Goal: Task Accomplishment & Management: Manage account settings

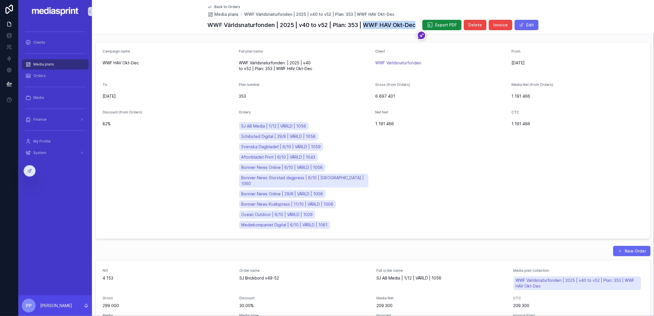
click at [45, 63] on span "Media plans" at bounding box center [43, 64] width 21 height 5
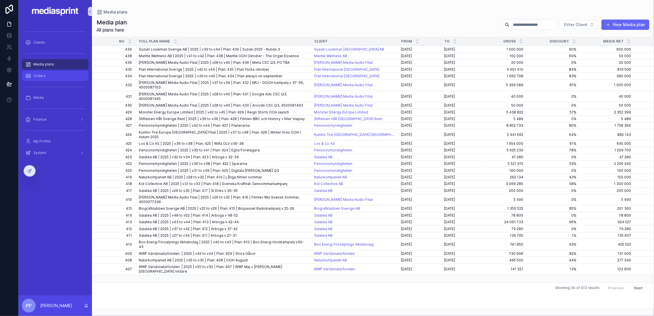
click at [49, 77] on div "Orders" at bounding box center [55, 75] width 60 height 9
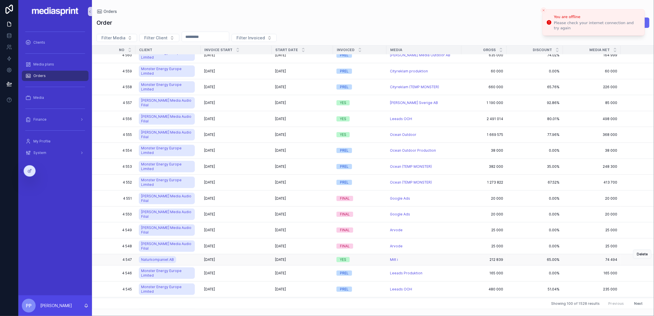
scroll to position [343, 0]
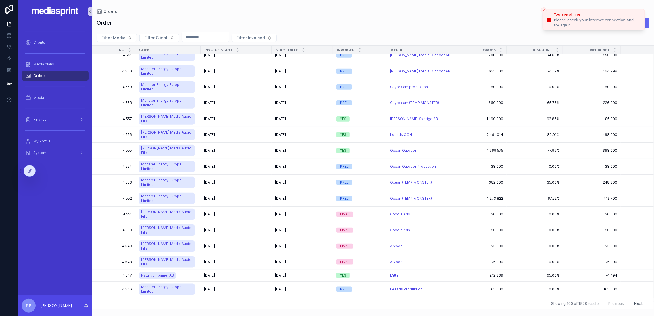
click at [544, 9] on icon "Close toast" at bounding box center [543, 10] width 3 height 3
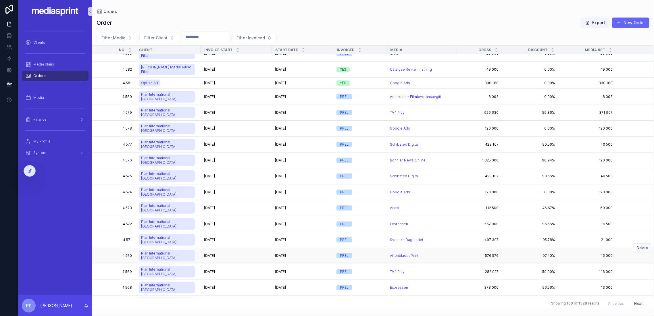
scroll to position [0, 0]
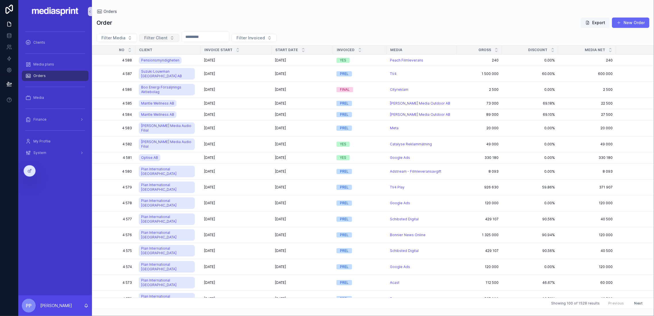
click at [160, 38] on span "Filter Client" at bounding box center [155, 38] width 23 height 6
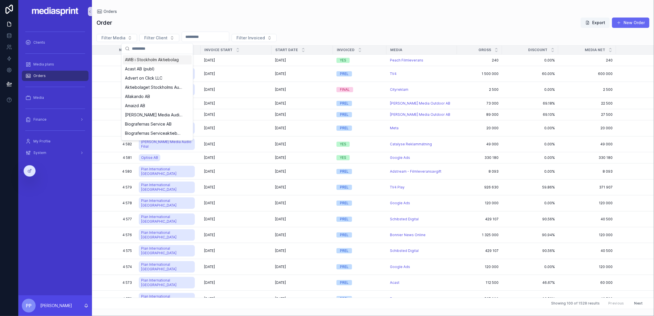
click at [195, 17] on div "Order Export New Order Filter Media Filter Client Filter Invoiced NO Client Inv…" at bounding box center [373, 161] width 562 height 295
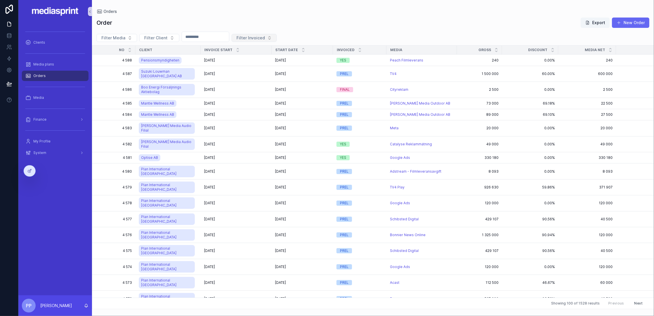
click at [265, 36] on span "Filter Invoiced" at bounding box center [250, 38] width 28 height 6
click at [253, 66] on div "FINAL" at bounding box center [266, 68] width 69 height 9
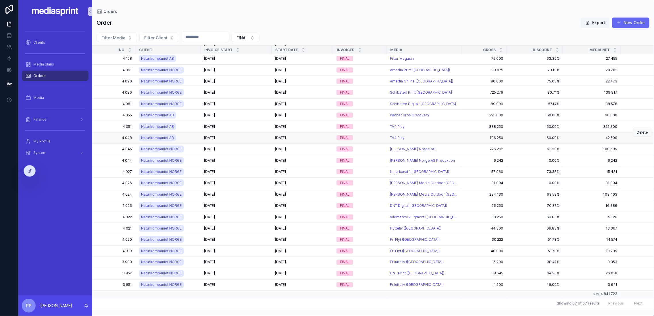
scroll to position [527, 0]
click at [248, 35] on span "FINAL" at bounding box center [241, 38] width 11 height 6
click at [245, 70] on div "PREL" at bounding box center [258, 68] width 69 height 9
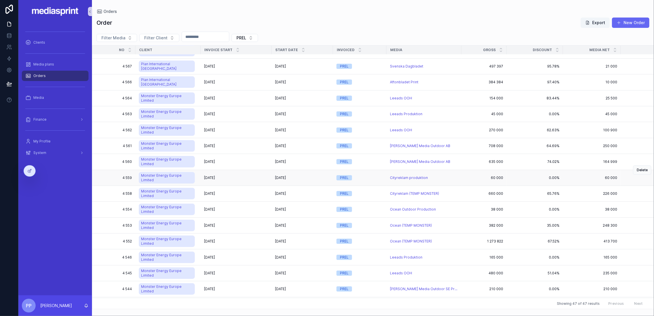
scroll to position [299, 0]
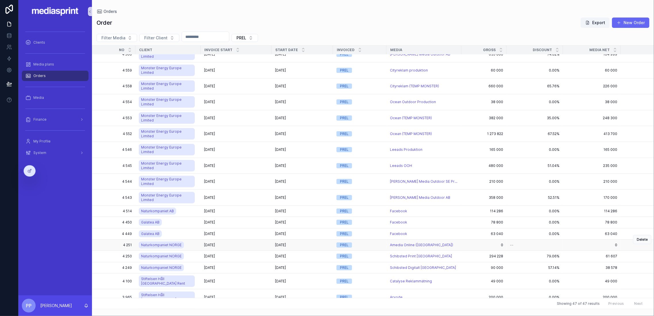
click at [237, 243] on div "[DATE] [DATE]" at bounding box center [236, 245] width 64 height 5
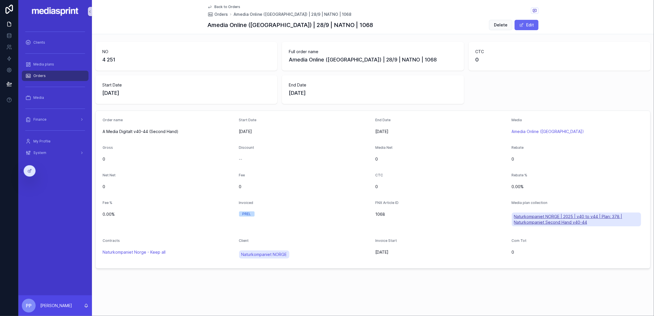
click at [549, 217] on span "Naturkompaniet NORGE | 2025 | v40 to v44 | Plan: 378 | Naturkompaniet Second Ha…" at bounding box center [576, 219] width 125 height 11
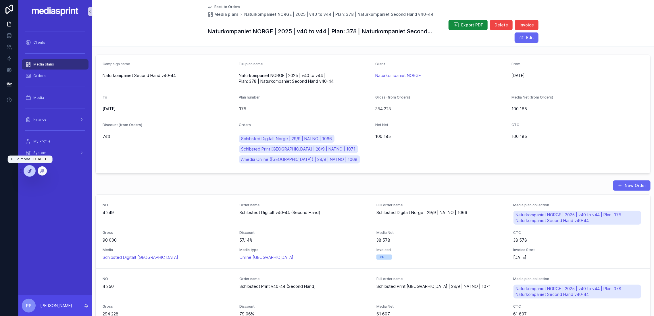
click at [29, 171] on icon at bounding box center [29, 171] width 5 height 5
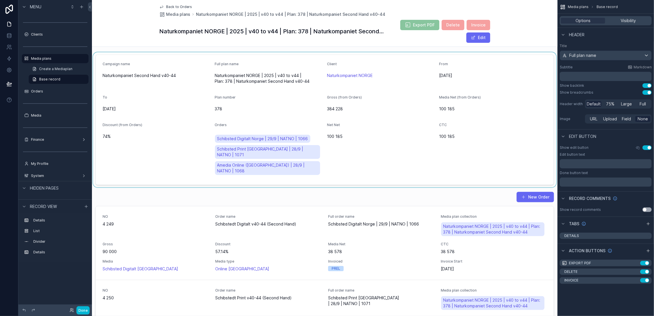
click at [159, 84] on div "scrollable content" at bounding box center [324, 120] width 465 height 132
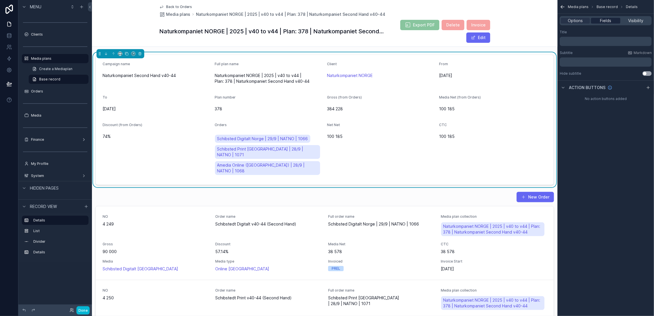
click at [602, 20] on span "Fields" at bounding box center [605, 21] width 11 height 6
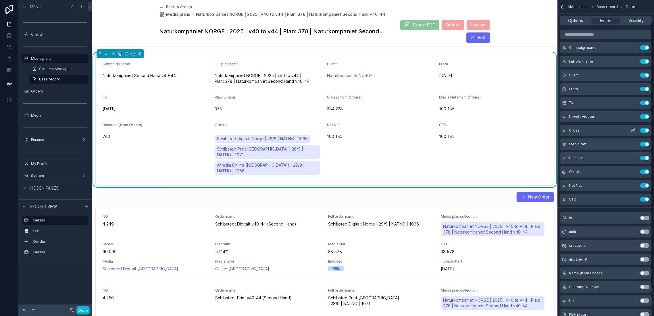
scroll to position [57, 0]
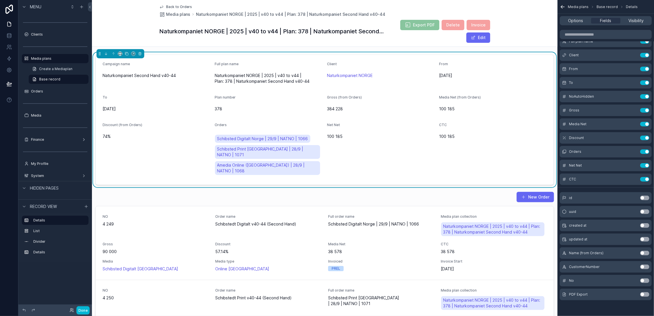
click at [642, 253] on button "Use setting" at bounding box center [644, 253] width 9 height 5
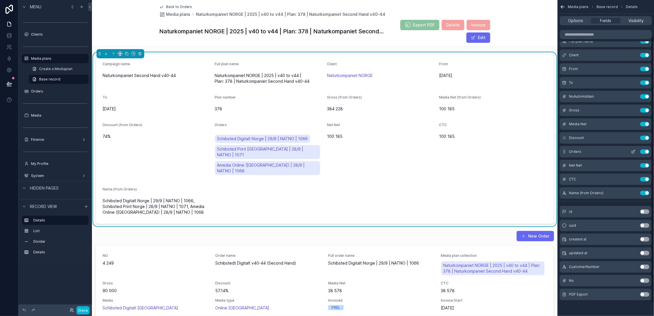
scroll to position [18, 0]
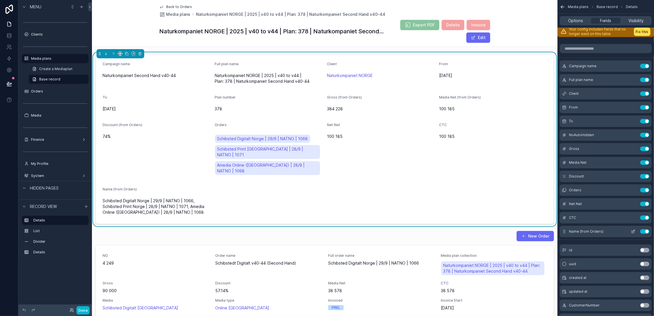
click at [641, 231] on button "Use setting" at bounding box center [644, 231] width 9 height 5
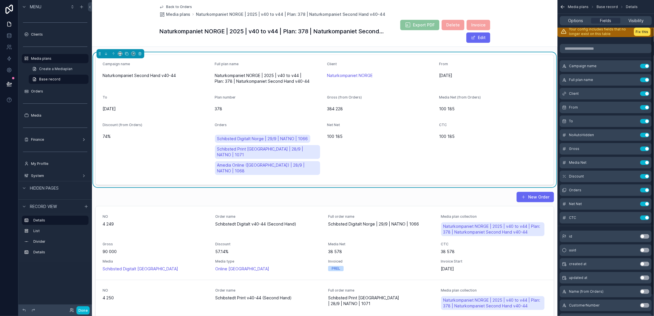
scroll to position [57, 0]
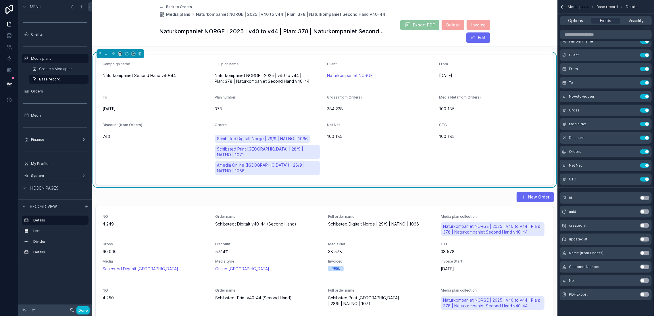
click at [642, 225] on button "Use setting" at bounding box center [644, 225] width 9 height 5
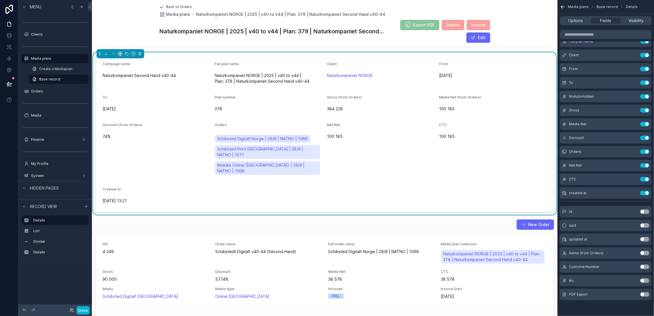
click at [642, 226] on button "Use setting" at bounding box center [644, 225] width 9 height 5
click at [641, 206] on button "Use setting" at bounding box center [644, 207] width 9 height 5
click at [642, 211] on button "Use setting" at bounding box center [644, 211] width 9 height 5
click at [642, 206] on button "Use setting" at bounding box center [644, 207] width 9 height 5
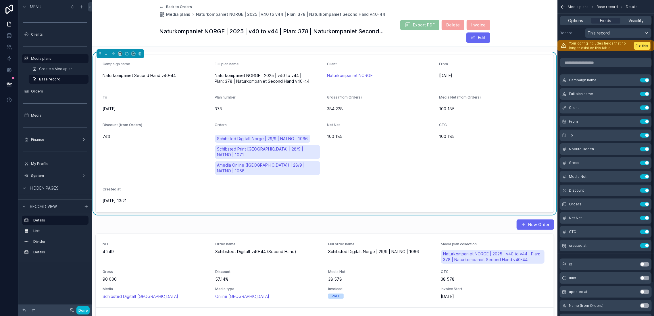
scroll to position [0, 0]
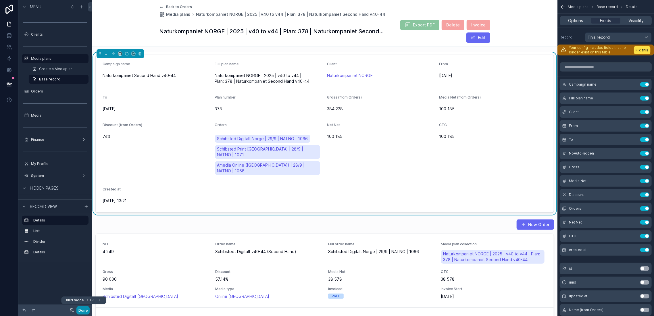
click at [84, 311] on button "Done" at bounding box center [82, 310] width 13 height 8
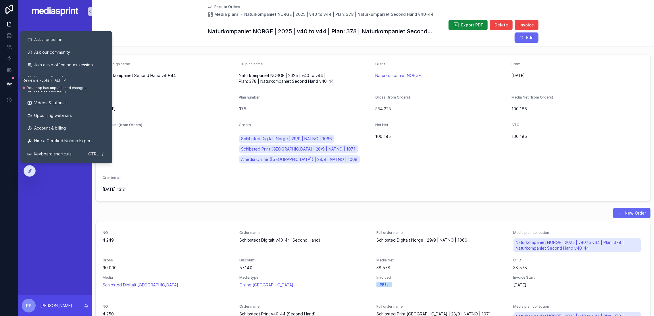
click at [8, 80] on button at bounding box center [9, 84] width 13 height 16
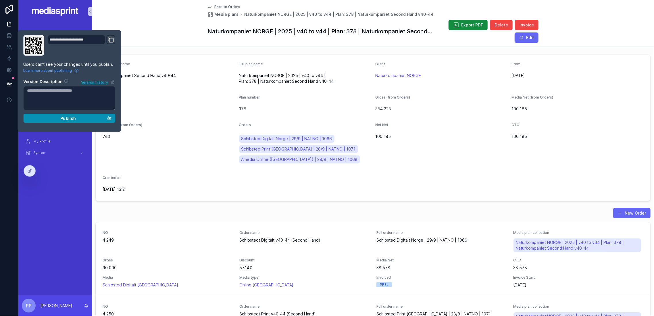
click at [78, 119] on div "Publish" at bounding box center [69, 118] width 84 height 5
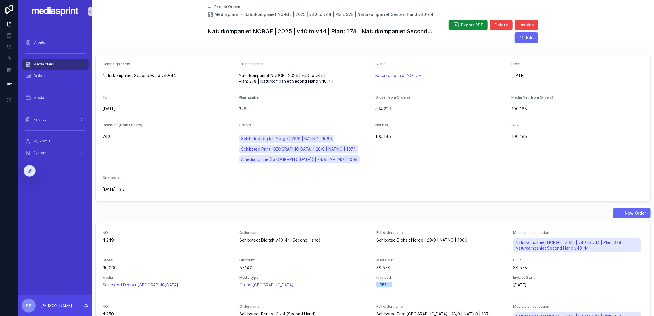
click at [43, 202] on div "Clients Media plans Orders Media Finance My Profile System" at bounding box center [55, 159] width 74 height 272
drag, startPoint x: 103, startPoint y: 97, endPoint x: 107, endPoint y: 97, distance: 3.7
click at [107, 97] on div "To" at bounding box center [169, 98] width 132 height 7
click at [51, 152] on div "System" at bounding box center [55, 152] width 60 height 9
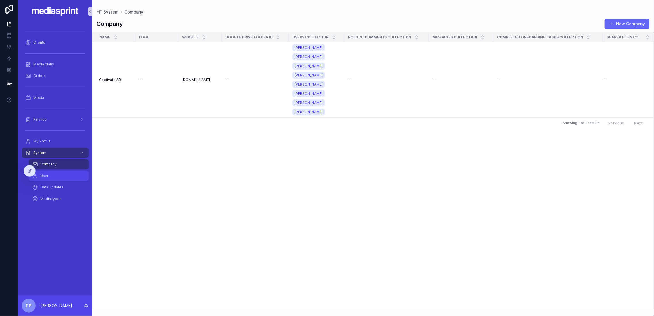
click at [51, 175] on div "User" at bounding box center [58, 175] width 53 height 9
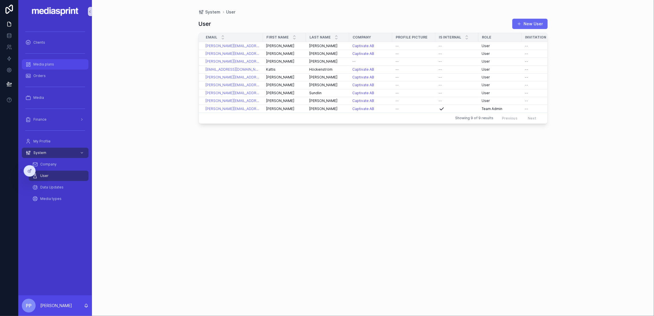
click at [51, 63] on span "Media plans" at bounding box center [43, 64] width 21 height 5
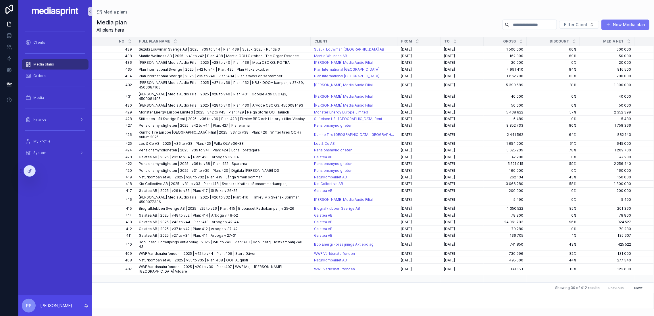
click at [612, 22] on button "New Media plan" at bounding box center [625, 25] width 48 height 10
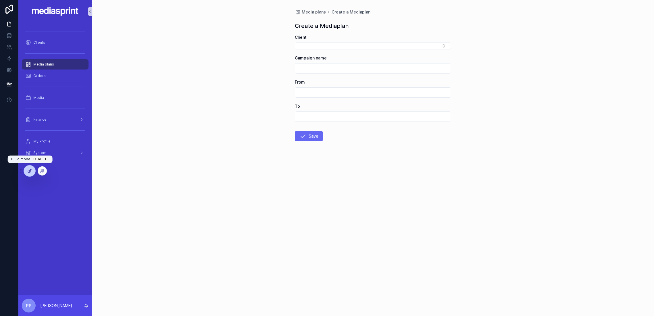
click at [29, 171] on icon at bounding box center [29, 171] width 5 height 5
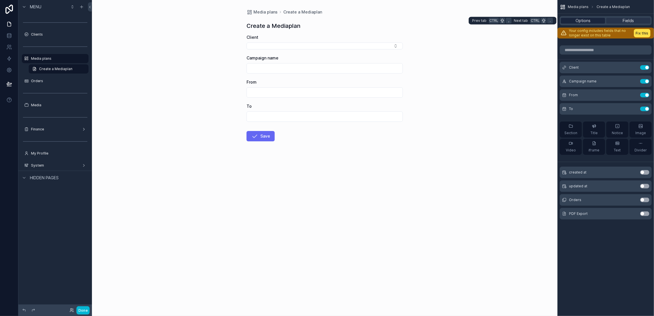
click at [587, 20] on span "Options" at bounding box center [582, 21] width 15 height 6
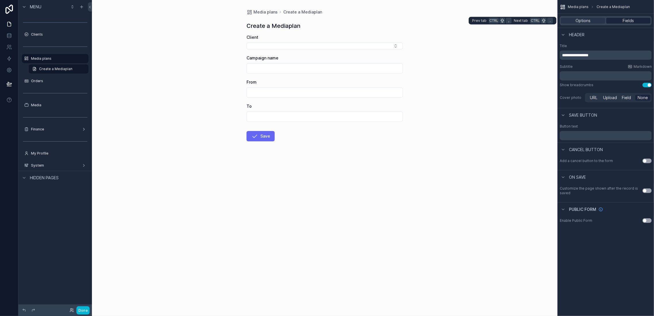
click at [623, 20] on span "Fields" at bounding box center [628, 21] width 11 height 6
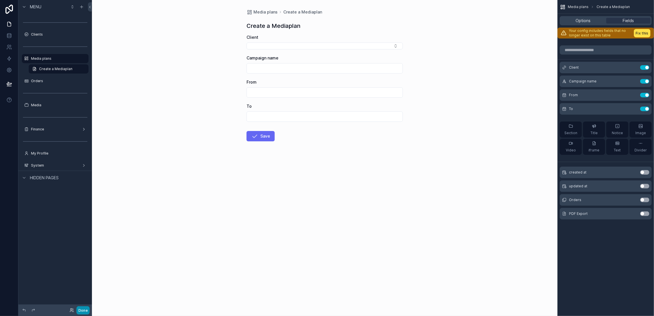
click at [80, 311] on button "Done" at bounding box center [82, 310] width 13 height 8
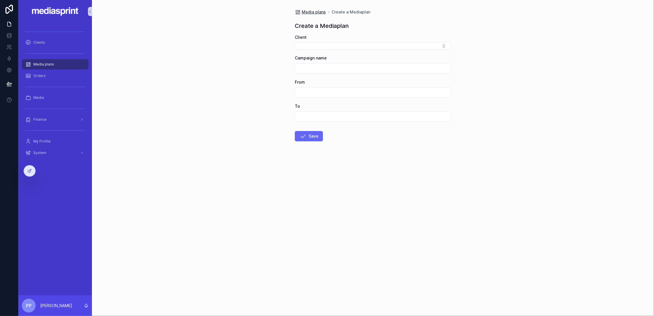
click at [308, 10] on span "Media plans" at bounding box center [314, 12] width 24 height 6
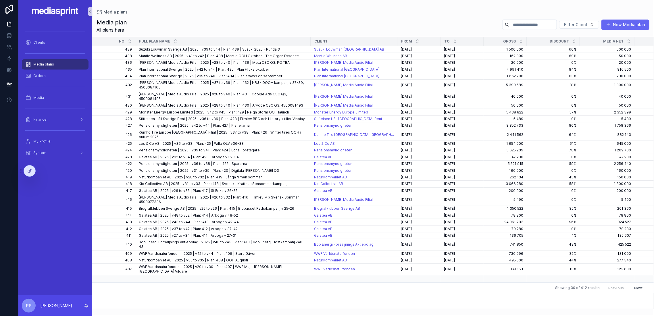
click at [512, 24] on input "scrollable content" at bounding box center [532, 25] width 47 height 8
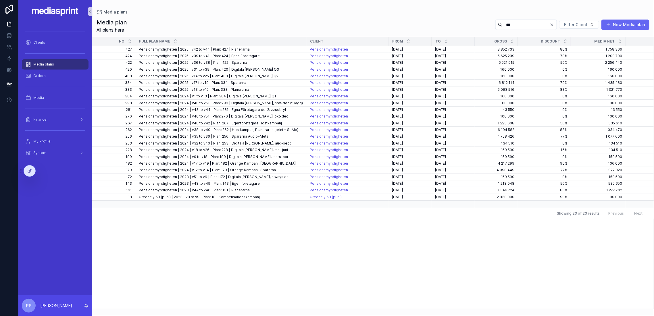
drag, startPoint x: 505, startPoint y: 26, endPoint x: 489, endPoint y: 25, distance: 15.3
click at [502, 25] on input "***" at bounding box center [525, 25] width 47 height 8
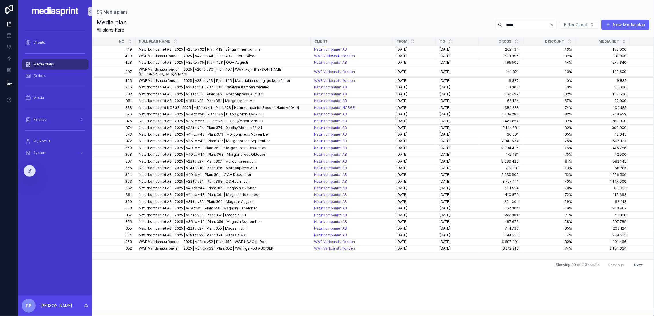
type input "*****"
click at [245, 105] on span "Naturkompaniet NORGE | 2025 | v40 to v44 | Plan: 378 | Naturkompaniet Second Ha…" at bounding box center [219, 107] width 160 height 5
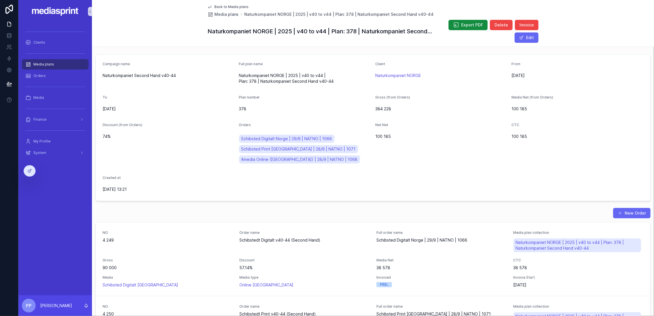
click at [418, 162] on div "Net Net 100 185" at bounding box center [441, 145] width 132 height 44
click at [39, 72] on div "Orders" at bounding box center [55, 75] width 60 height 9
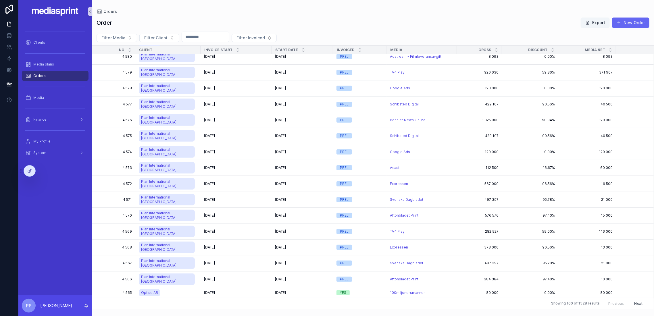
scroll to position [38, 0]
